Goal: Information Seeking & Learning: Learn about a topic

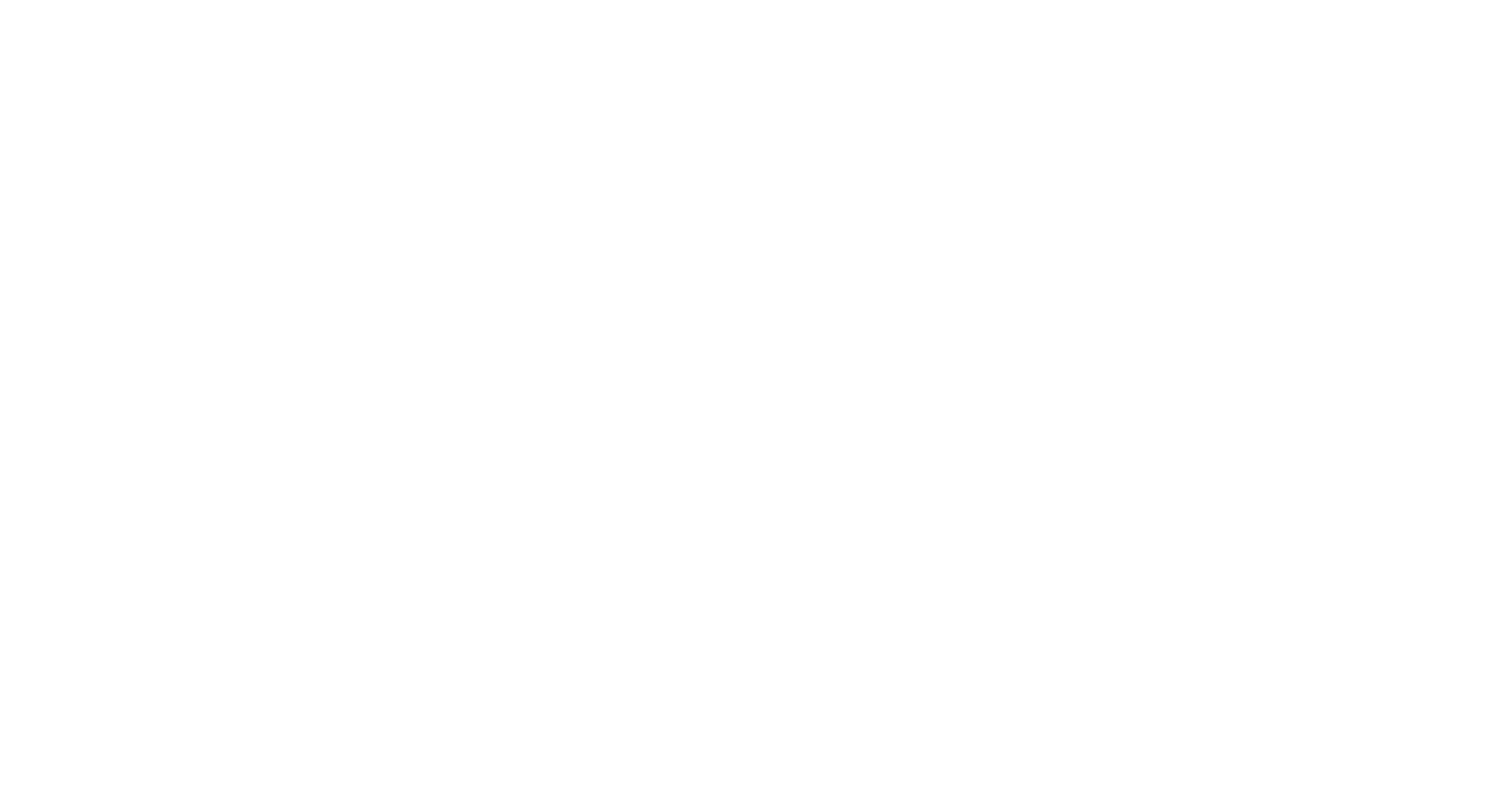
scroll to position [26, 0]
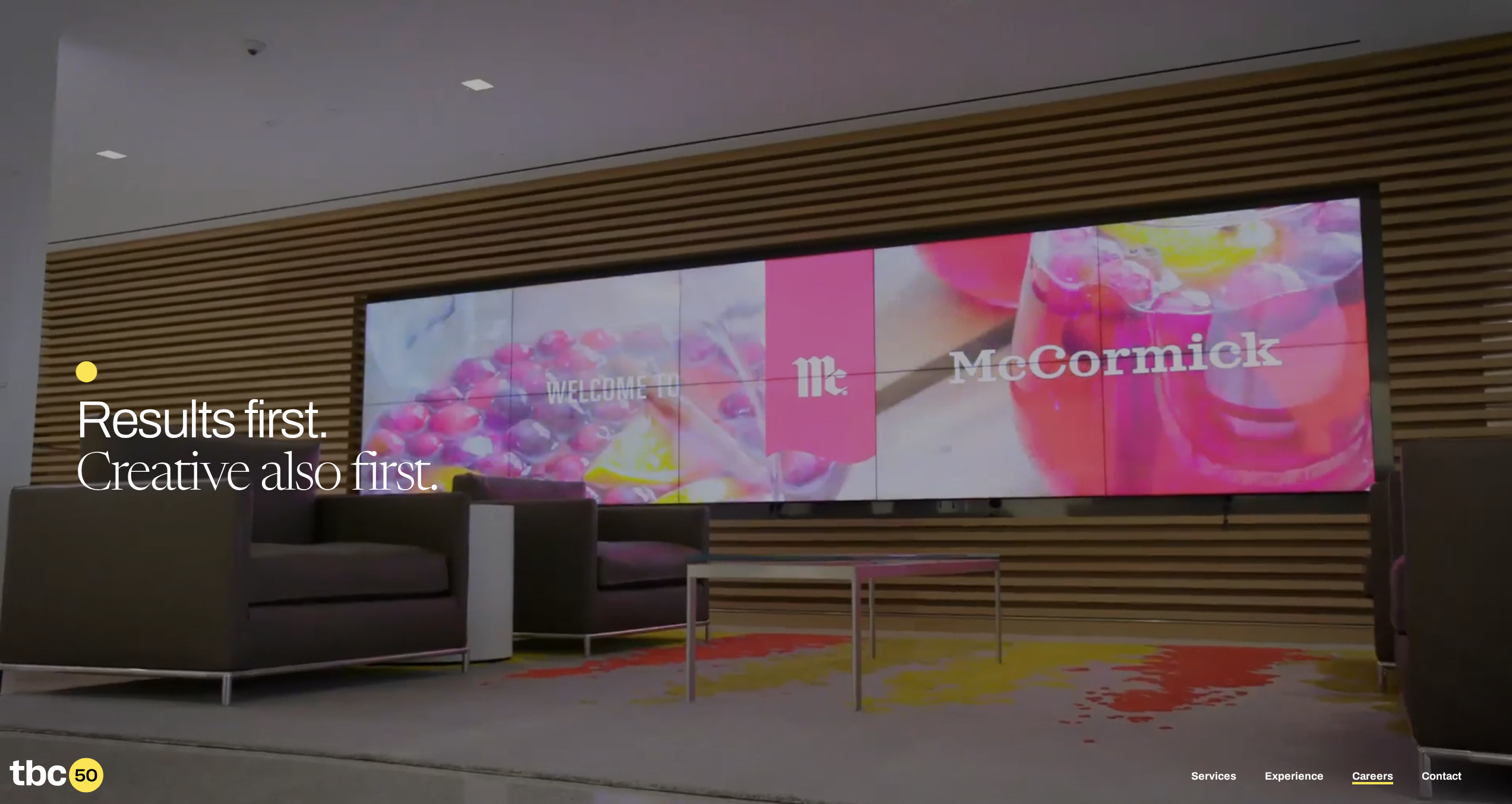
click at [1359, 777] on link "Careers" at bounding box center [1373, 777] width 41 height 14
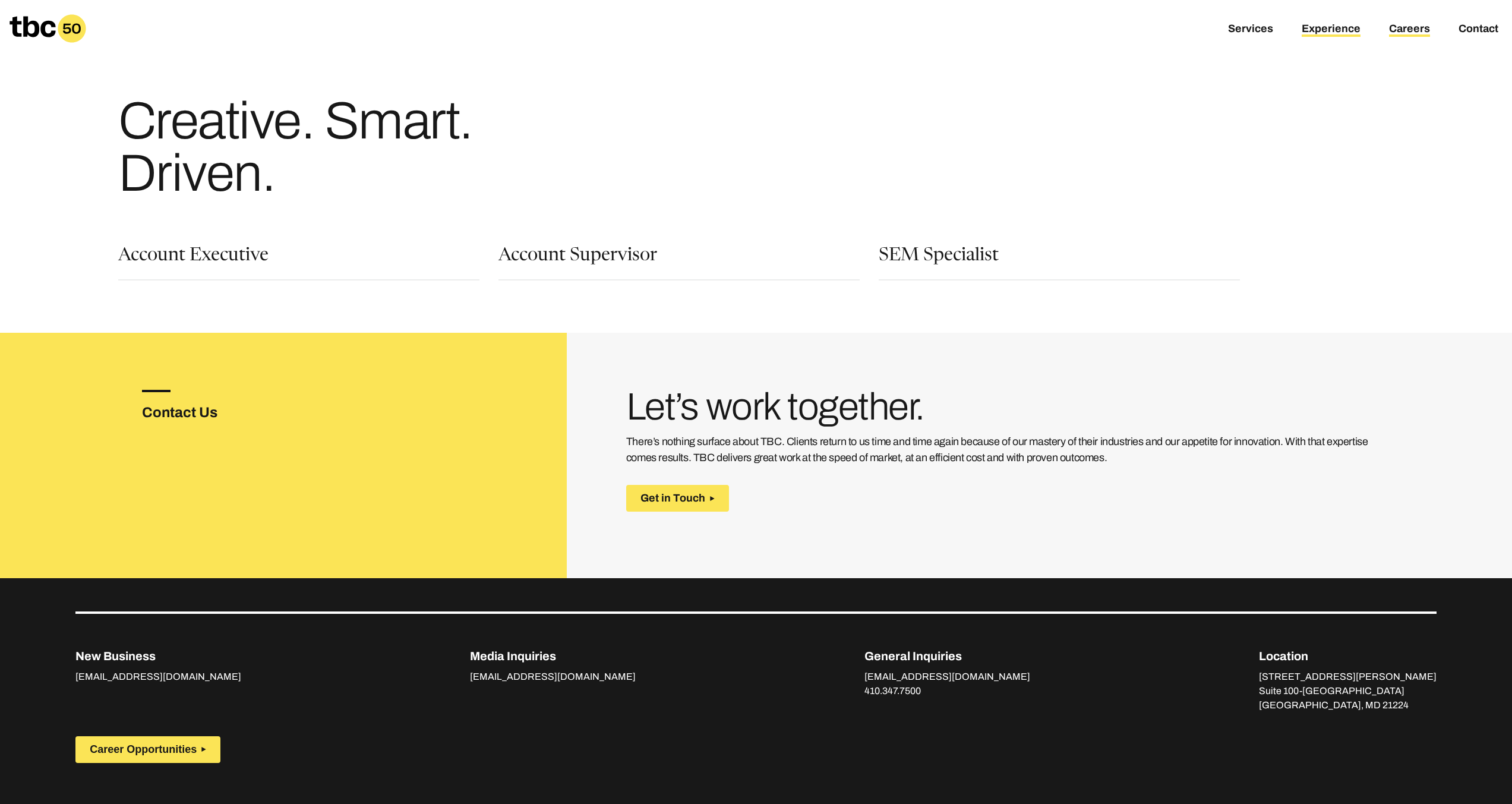
click at [1349, 26] on link "Experience" at bounding box center [1331, 29] width 59 height 14
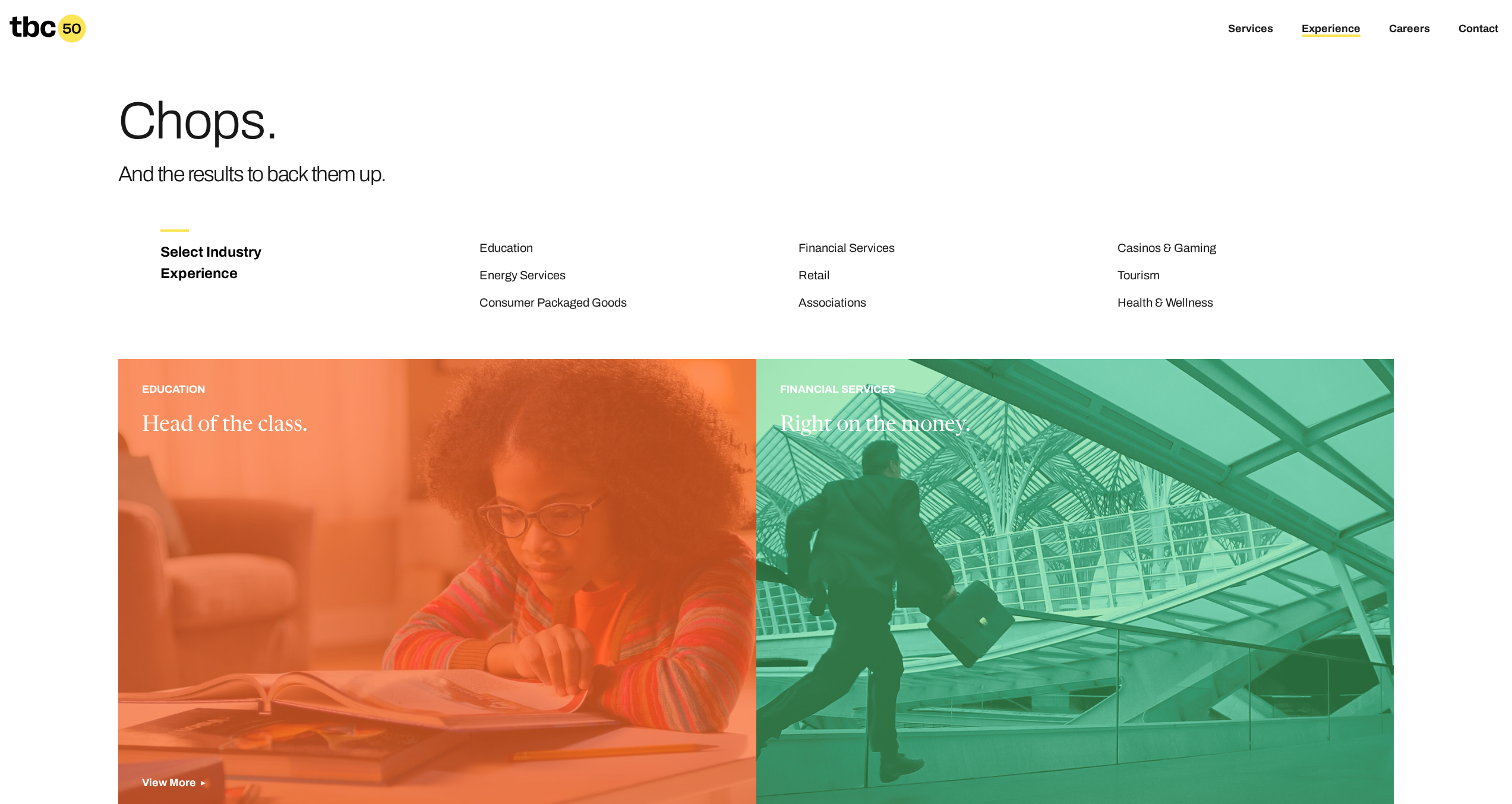
click at [270, 429] on div at bounding box center [437, 589] width 638 height 461
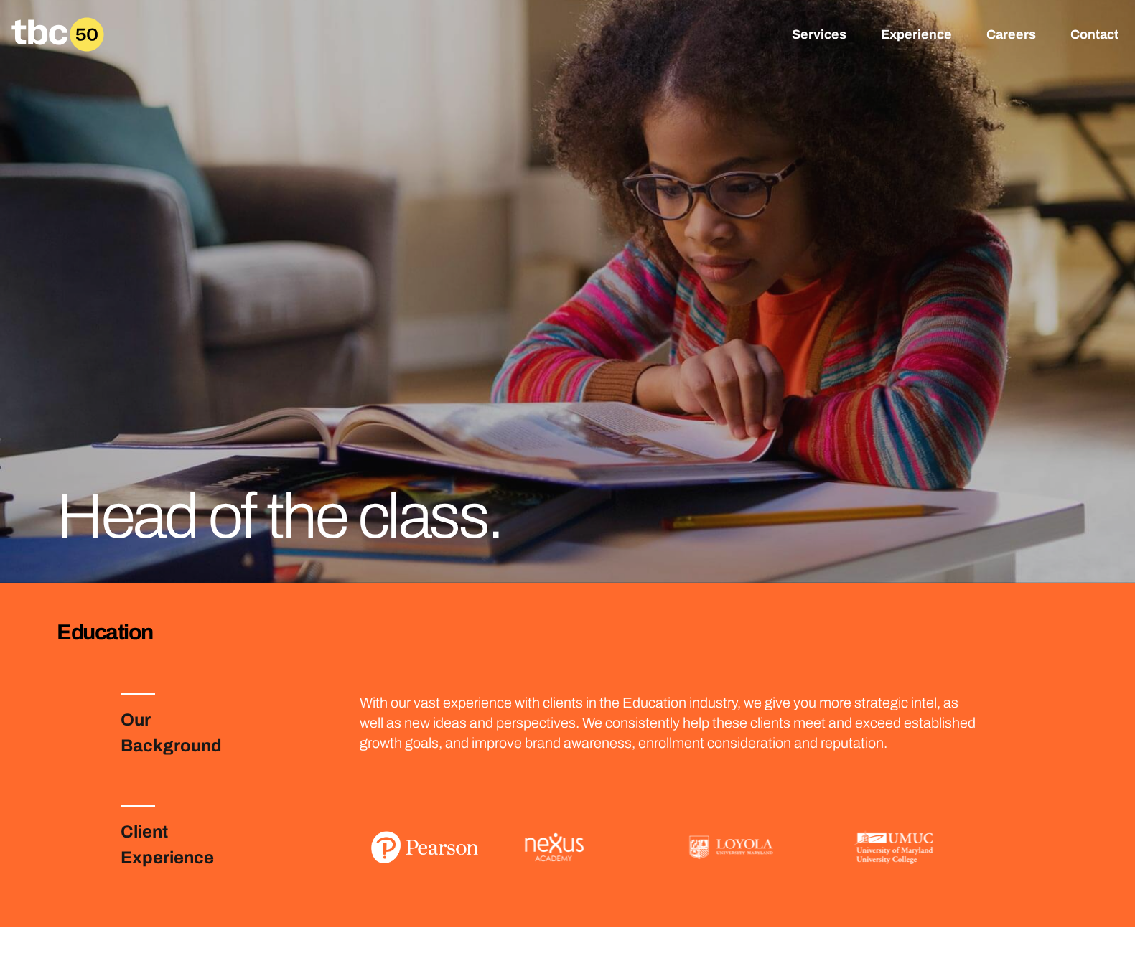
click at [51, 34] on icon at bounding box center [38, 31] width 55 height 25
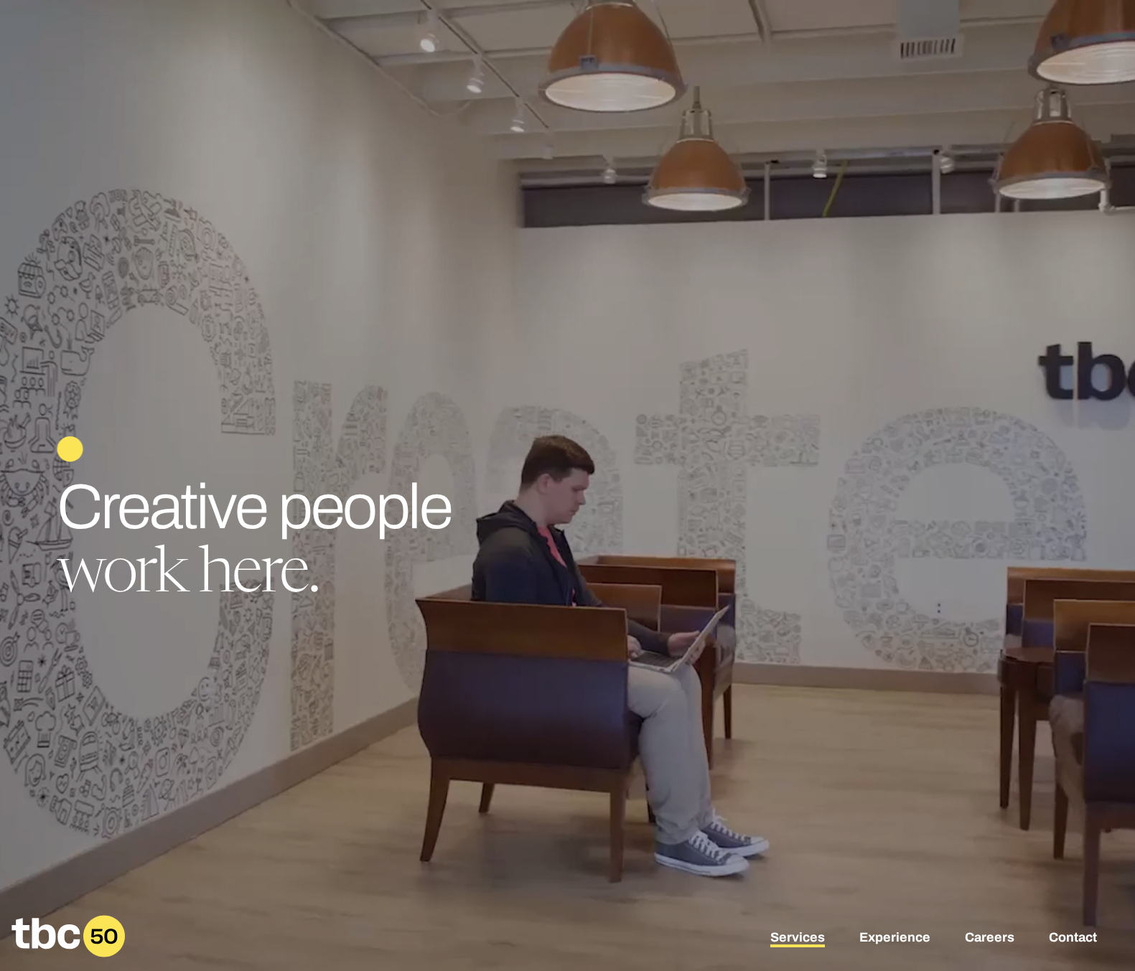
click at [806, 932] on link "Services" at bounding box center [797, 938] width 55 height 17
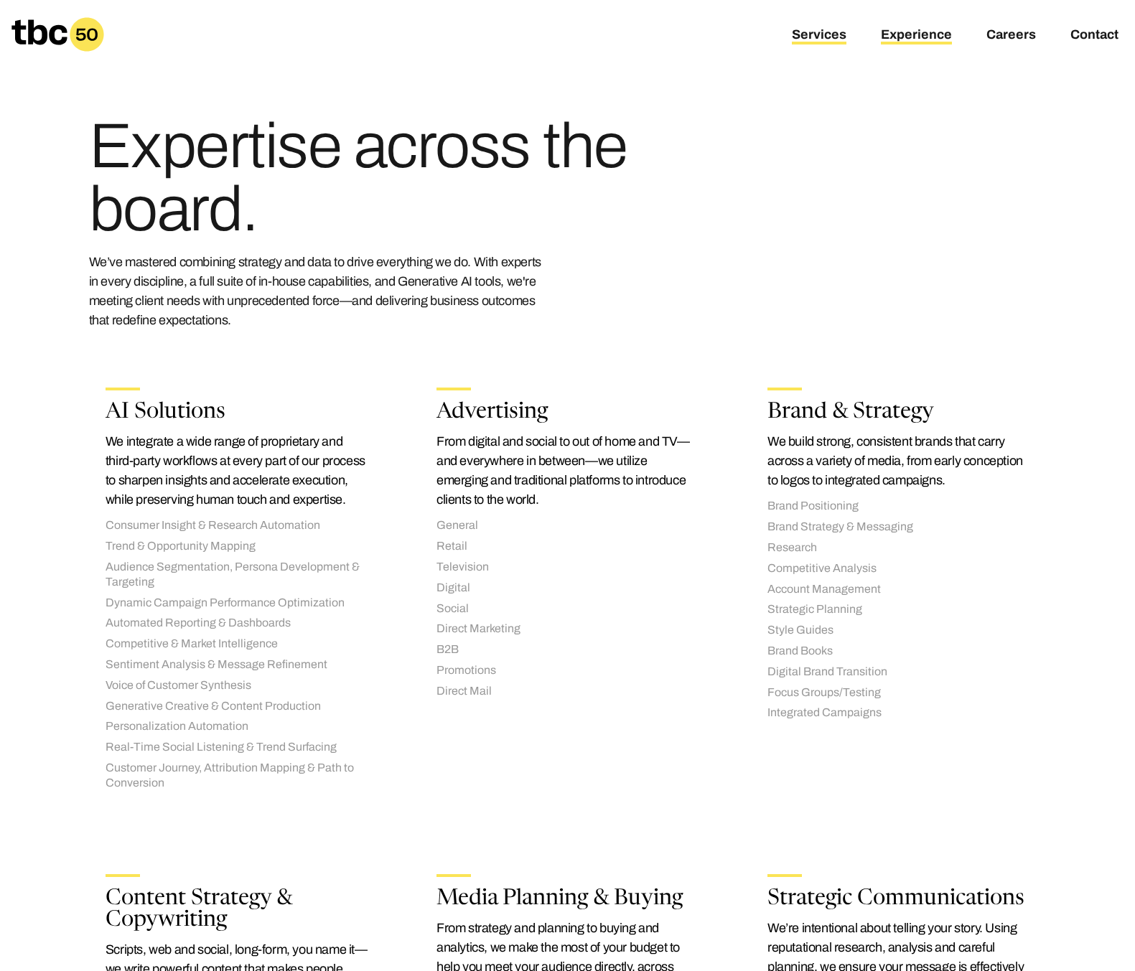
click at [901, 33] on link "Experience" at bounding box center [916, 35] width 71 height 17
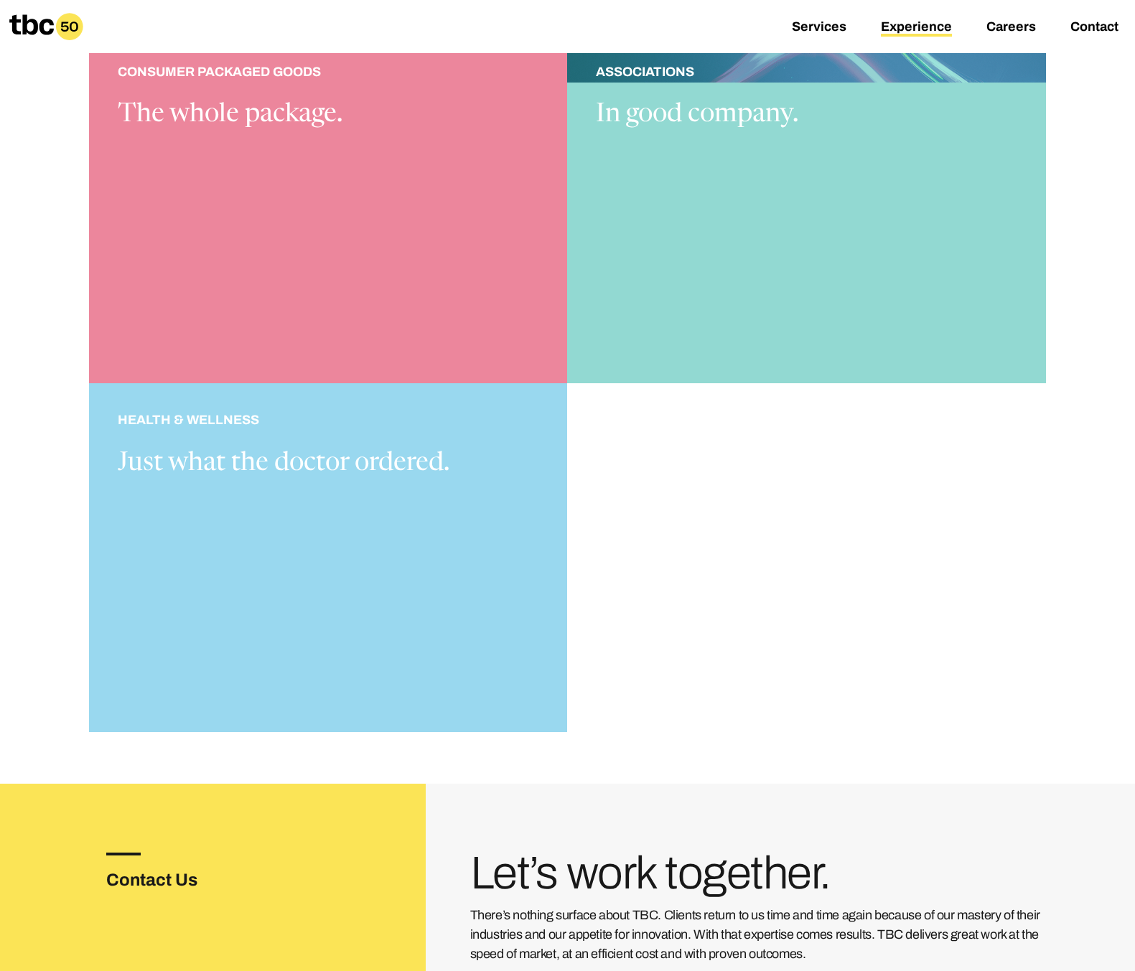
scroll to position [1450, 0]
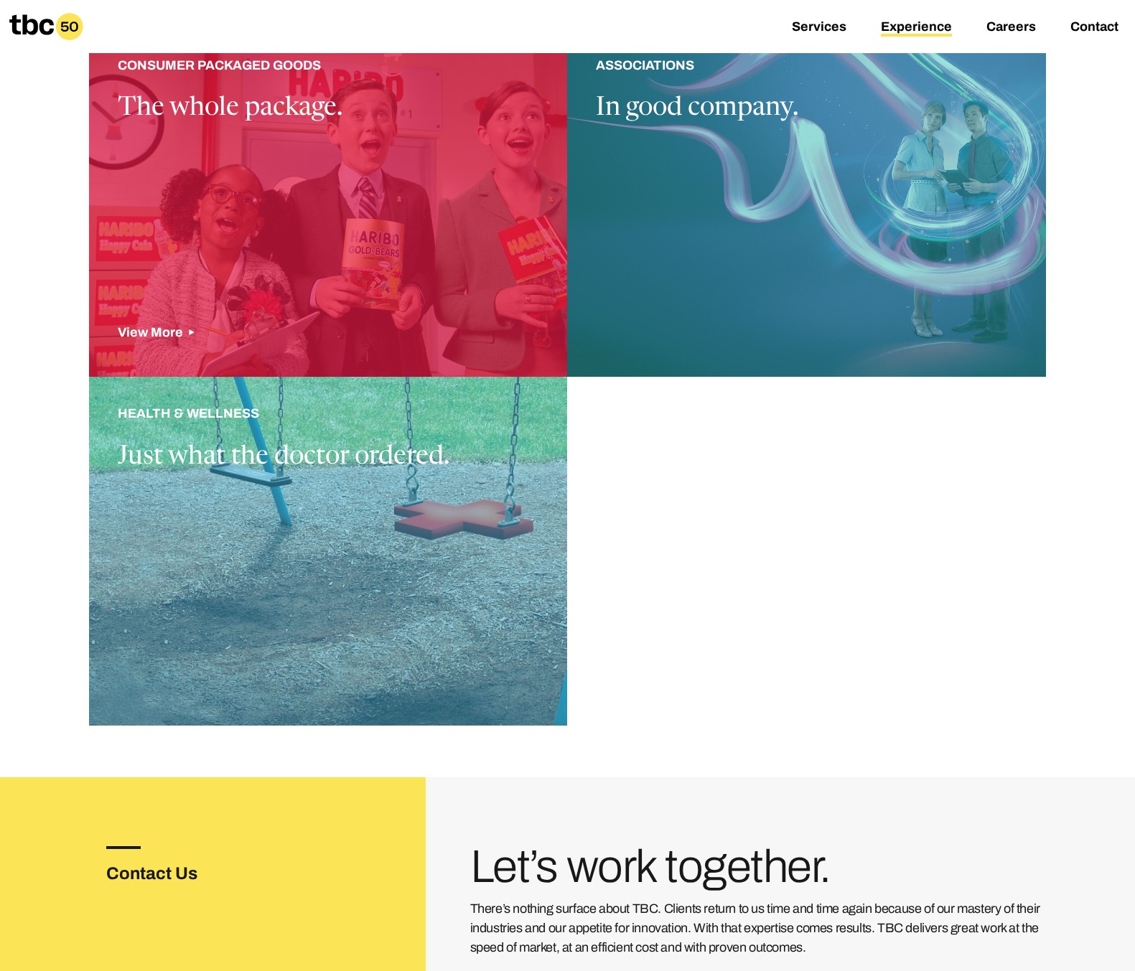
click at [413, 223] on div at bounding box center [328, 203] width 479 height 349
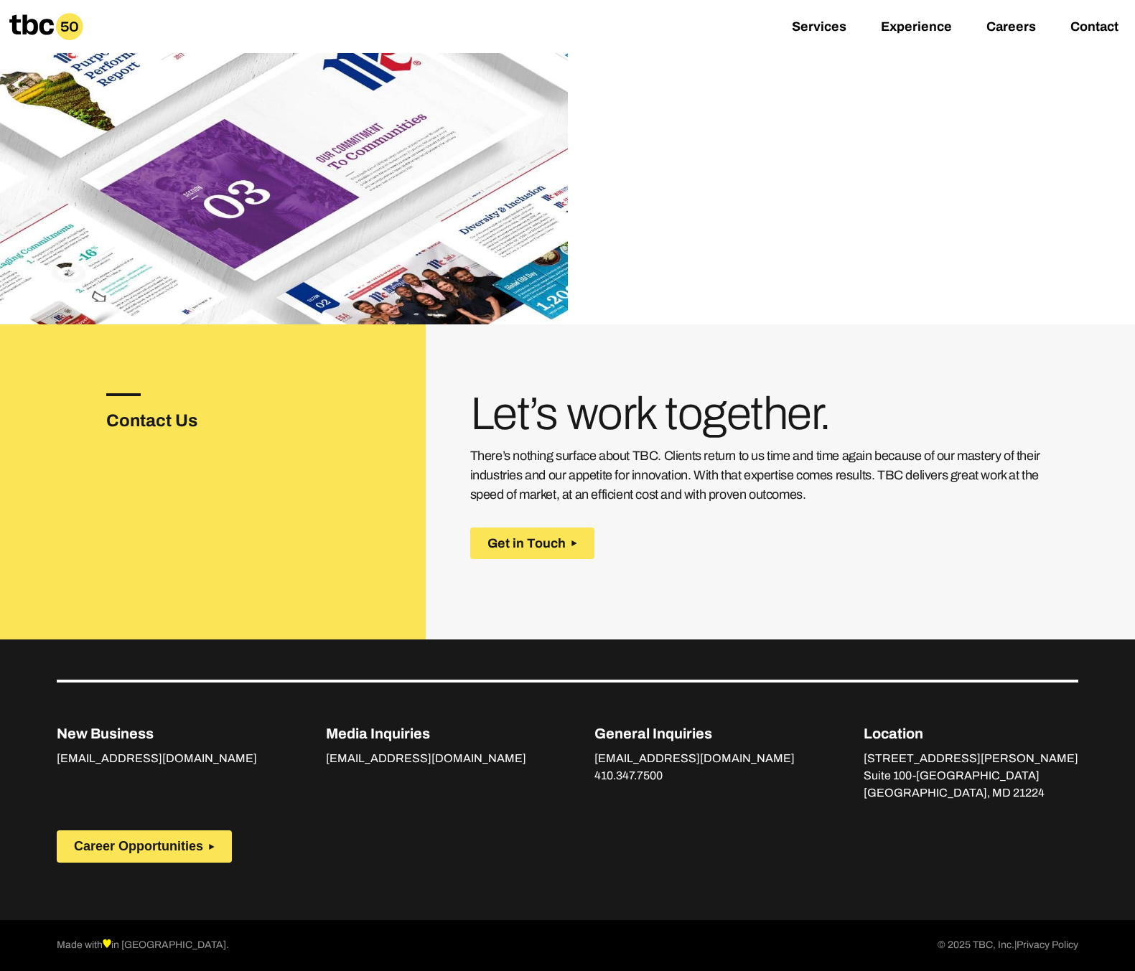
scroll to position [2353, 0]
click at [1010, 23] on link "Careers" at bounding box center [1011, 27] width 50 height 17
